Goal: Task Accomplishment & Management: Use online tool/utility

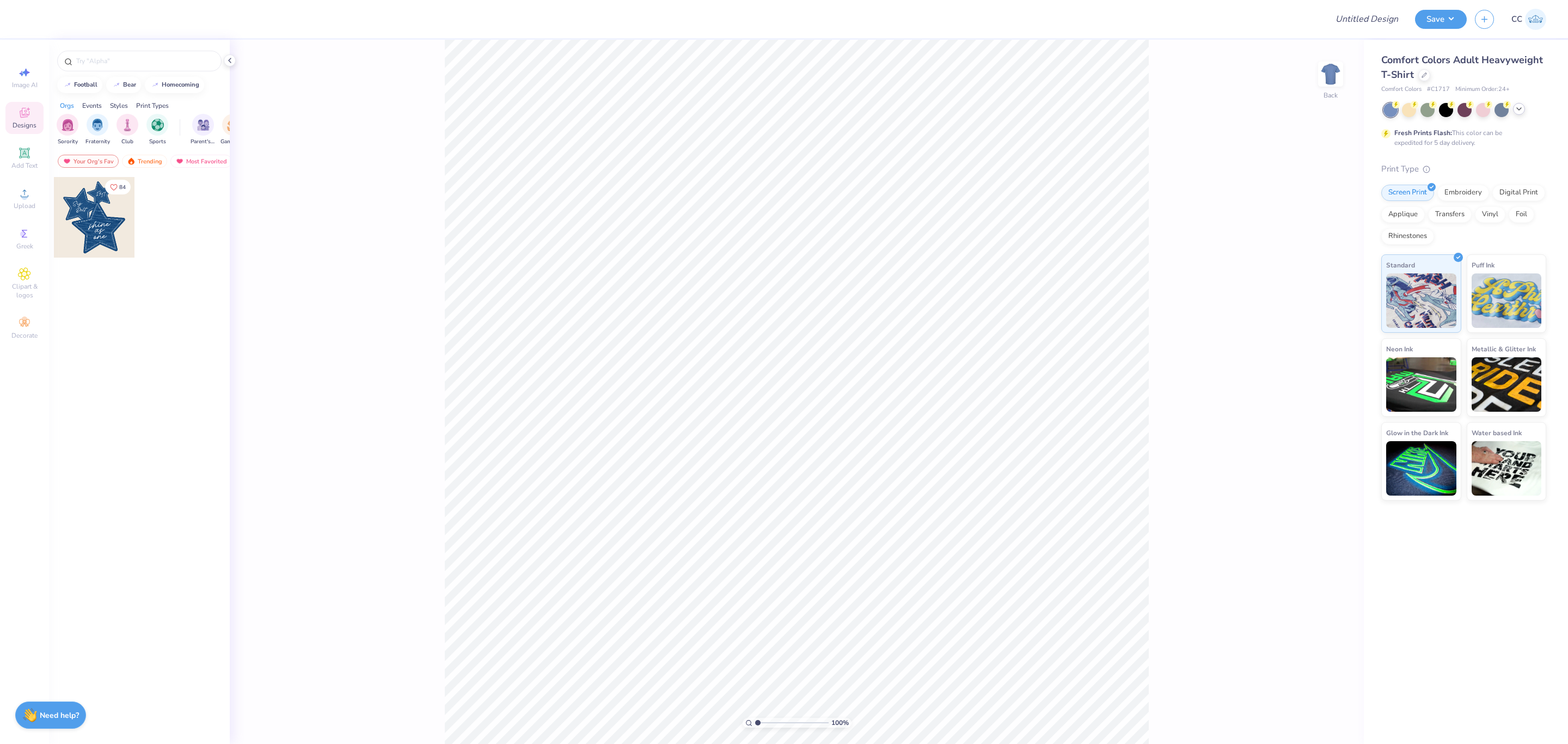
click at [1522, 110] on icon at bounding box center [1519, 109] width 9 height 9
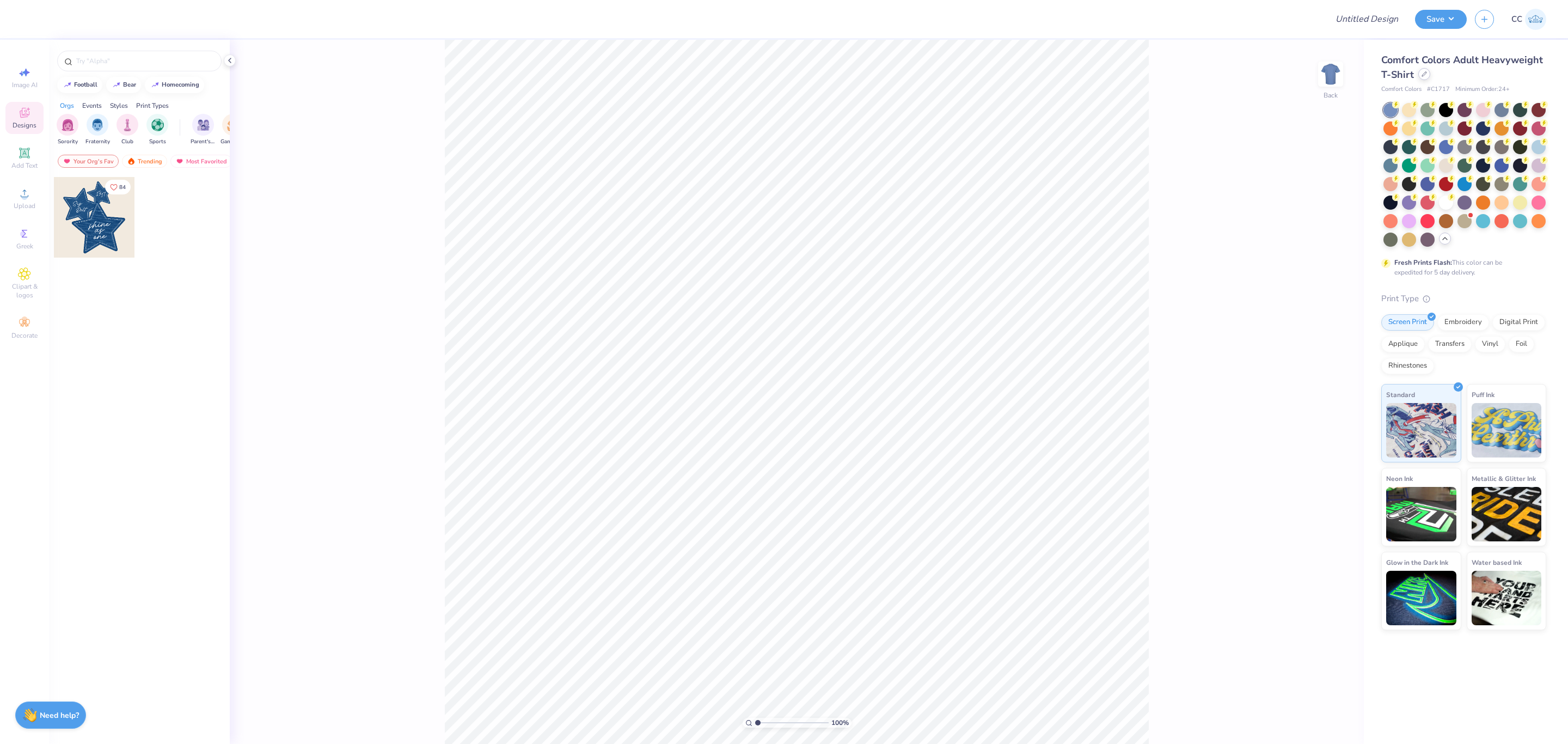
click at [1425, 73] on icon at bounding box center [1424, 74] width 4 height 4
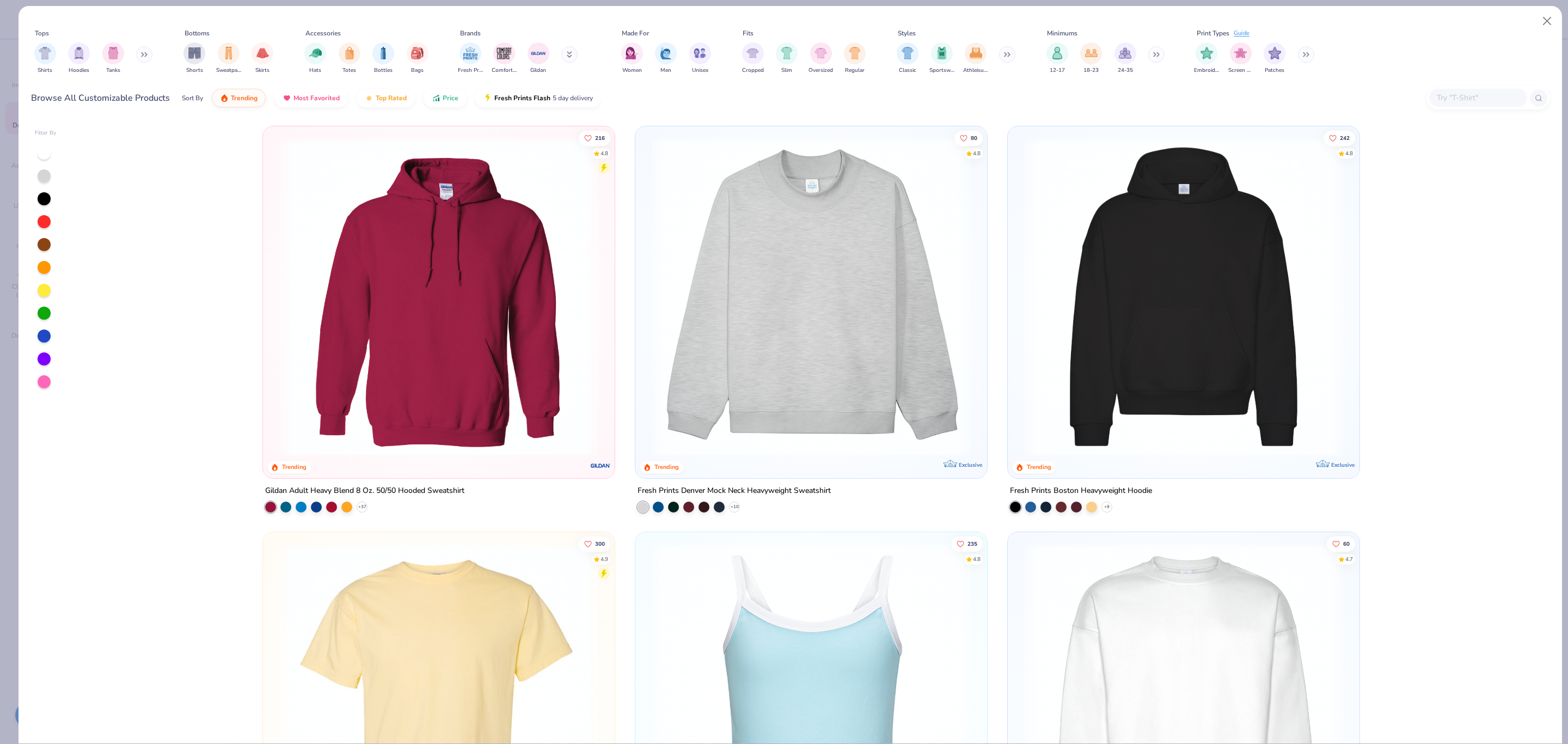
click at [1446, 93] on input "text" at bounding box center [1477, 97] width 84 height 13
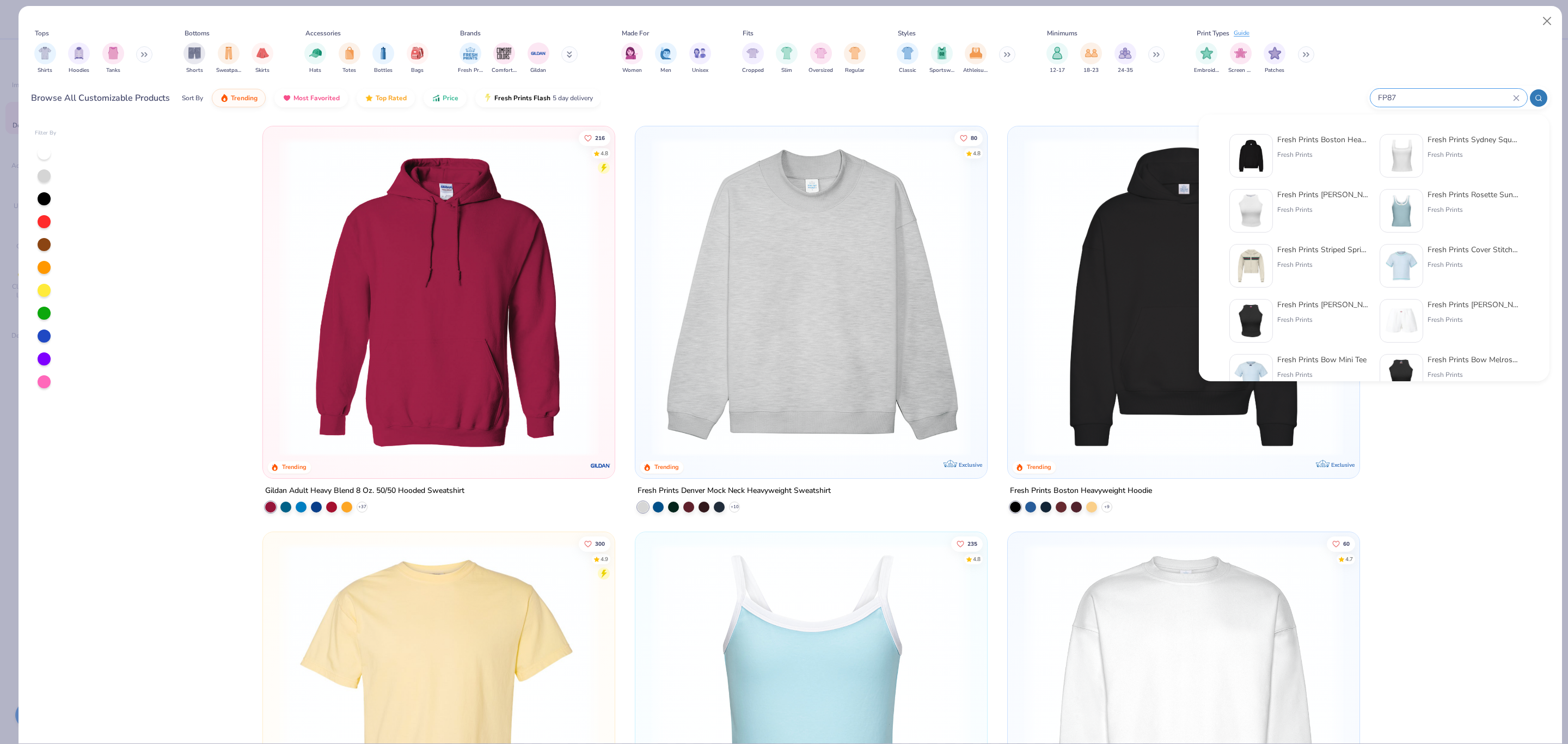
type input "FP87"
click at [1283, 145] on div "Fresh Prints Boston Heavyweight Hoodie Fresh Prints" at bounding box center [1323, 155] width 91 height 44
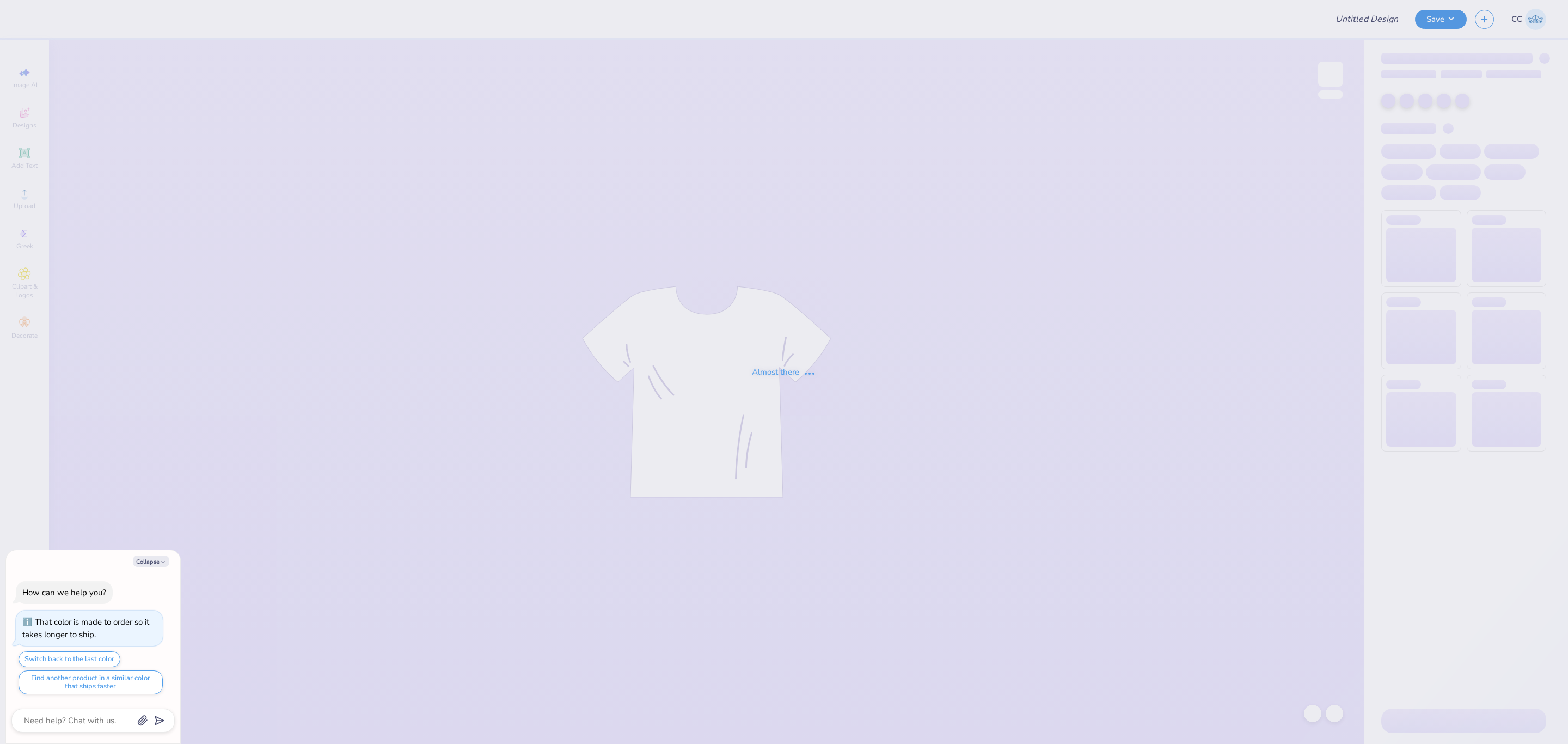
type input "test background - DAM"
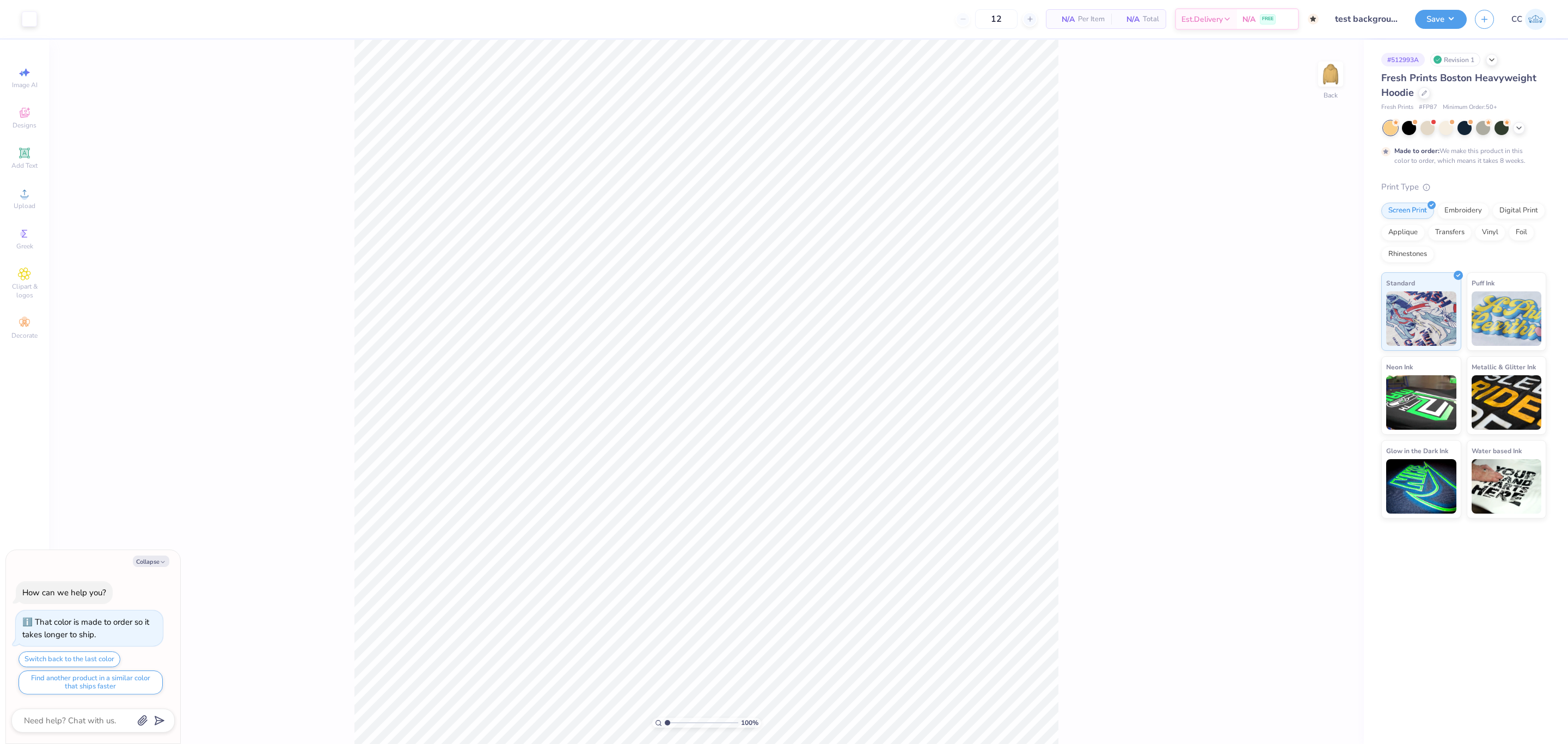
type textarea "x"
